Goal: Information Seeking & Learning: Check status

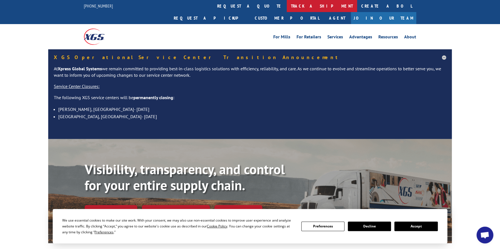
click at [287, 6] on link "track a shipment" at bounding box center [322, 6] width 70 height 12
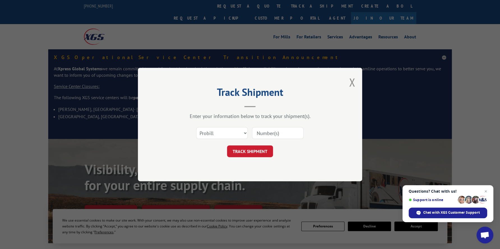
click at [262, 131] on input at bounding box center [278, 133] width 52 height 12
paste input "17464086"
type input "17464086"
click at [260, 150] on button "TRACK SHIPMENT" at bounding box center [250, 151] width 46 height 12
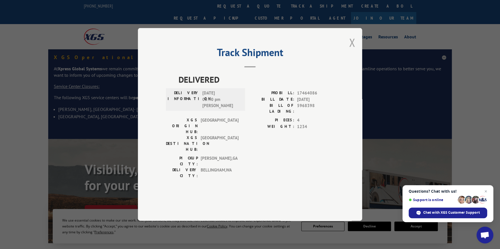
click at [354, 50] on button "Close modal" at bounding box center [352, 42] width 6 height 15
